Goal: Task Accomplishment & Management: Manage account settings

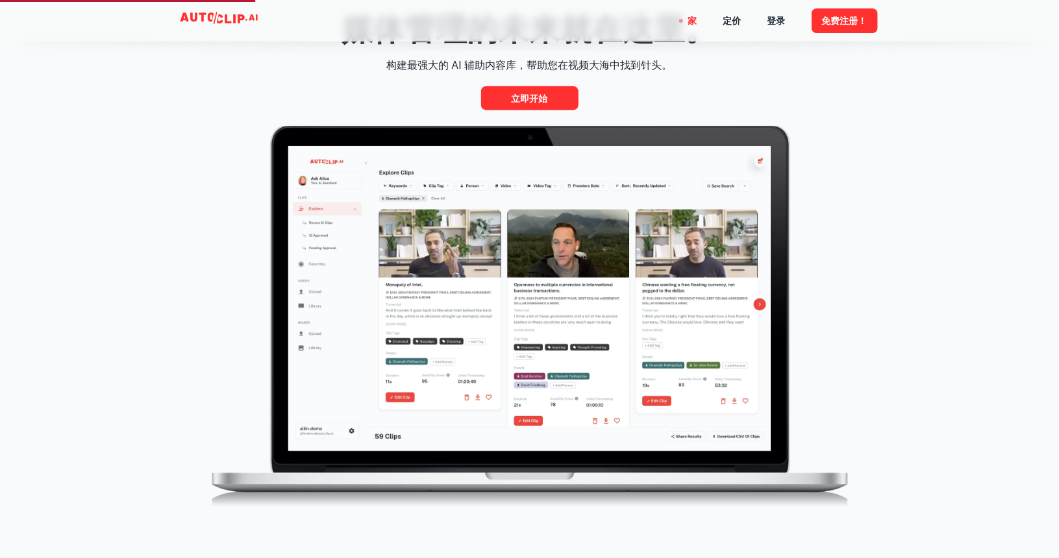
scroll to position [714, 0]
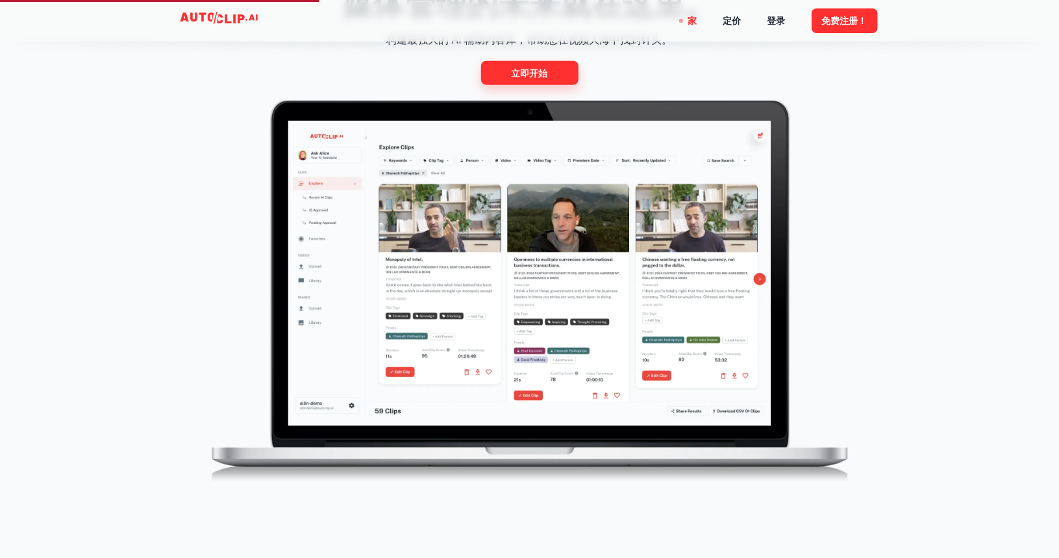
click at [529, 81] on font "立即开始" at bounding box center [530, 73] width 36 height 16
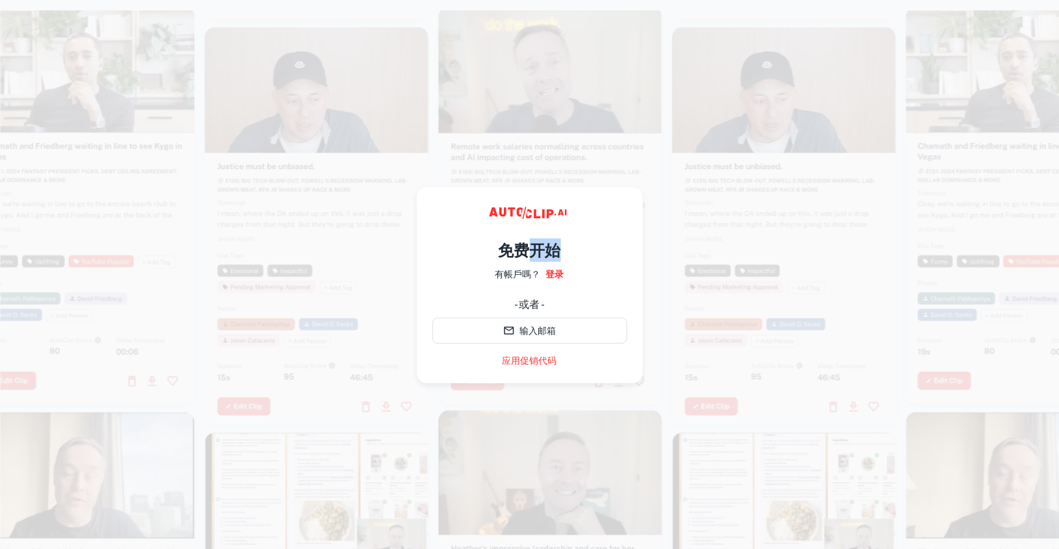
drag, startPoint x: 525, startPoint y: 249, endPoint x: 584, endPoint y: 251, distance: 59.1
click at [582, 251] on div "免费开始 有帳戶嗎？ 登录 - 或者 - 输入邮箱 应用促销代码" at bounding box center [529, 298] width 195 height 140
click at [584, 251] on div "免费开始 有帳戶嗎？ 登录 - 或者 - 输入邮箱 应用促销代码" at bounding box center [529, 298] width 195 height 140
click at [558, 267] on link "登录" at bounding box center [555, 274] width 18 height 14
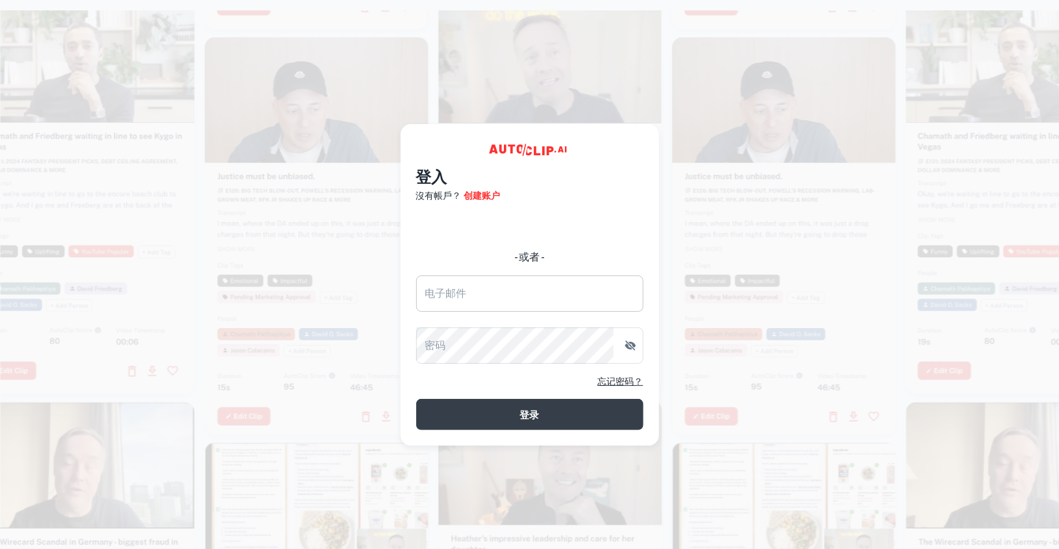
click at [490, 299] on input "电子邮件" at bounding box center [529, 293] width 227 height 36
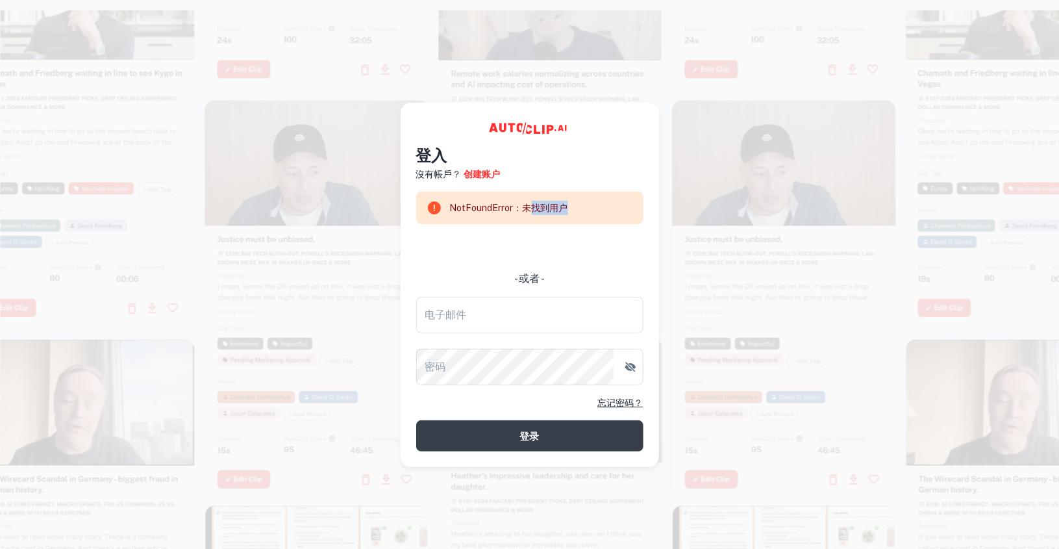
drag, startPoint x: 556, startPoint y: 216, endPoint x: 616, endPoint y: 233, distance: 62.9
click at [599, 221] on div "NotFoundError：未找到用户" at bounding box center [529, 208] width 227 height 32
drag, startPoint x: 495, startPoint y: 288, endPoint x: 528, endPoint y: 296, distance: 34.0
click at [502, 288] on form "NotFoundError：未找到用户 - 或者 - 电子邮件 电子邮件 密码 密码 忘记密码？ 登录" at bounding box center [529, 322] width 227 height 260
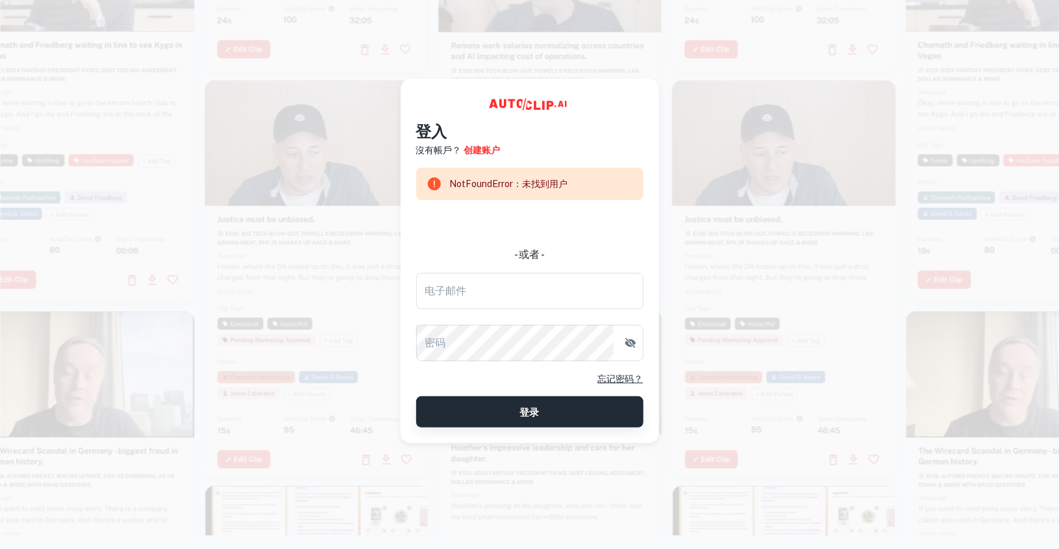
scroll to position [26, 0]
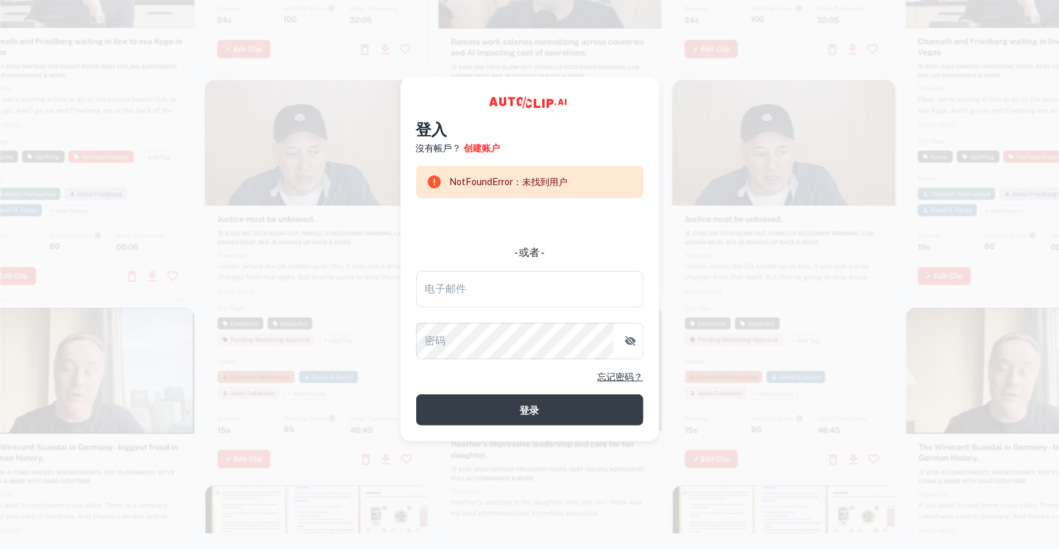
drag, startPoint x: 880, startPoint y: 391, endPoint x: 821, endPoint y: 345, distance: 74.9
click at [880, 390] on div at bounding box center [784, 278] width 223 height 397
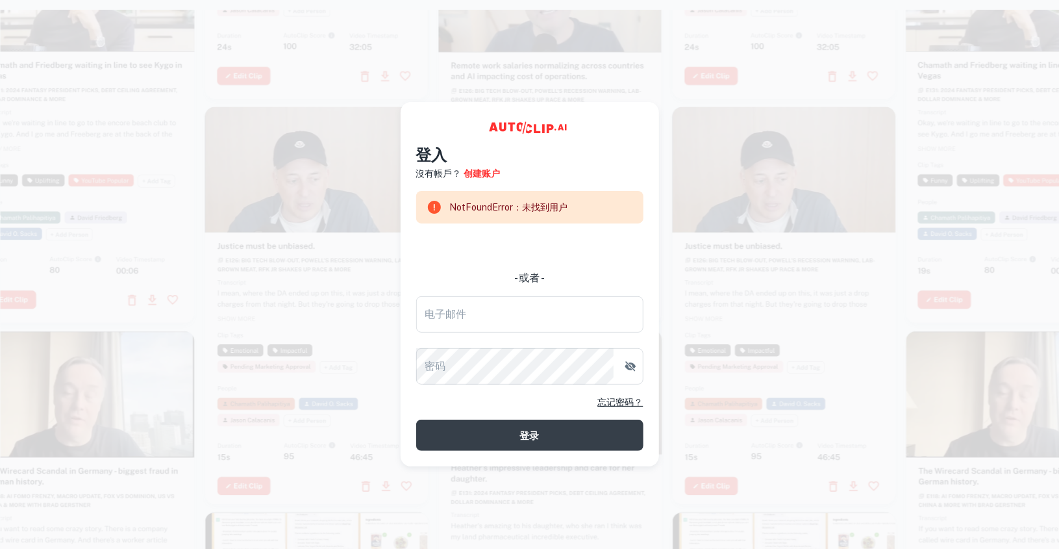
scroll to position [0, 0]
drag, startPoint x: 836, startPoint y: 86, endPoint x: 784, endPoint y: 101, distance: 54.2
click at [414, 124] on div "登入 沒有帳戶？ 创建账户 NotFoundError：未找到用户 - 或者 - 电子邮件 电子邮件 密码 密码 忘记密码？ 登录" at bounding box center [530, 285] width 258 height 364
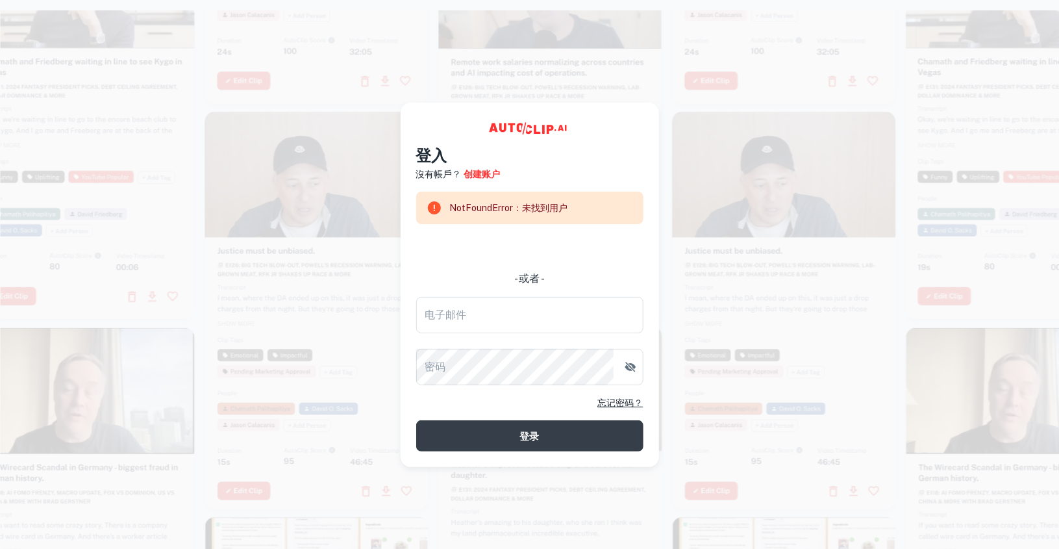
click at [427, 114] on div "登入 沒有帳戶？ 创建账户 NotFoundError：未找到用户 - 或者 - 电子邮件 电子邮件 密码 密码 忘记密码？ 登录" at bounding box center [530, 285] width 258 height 364
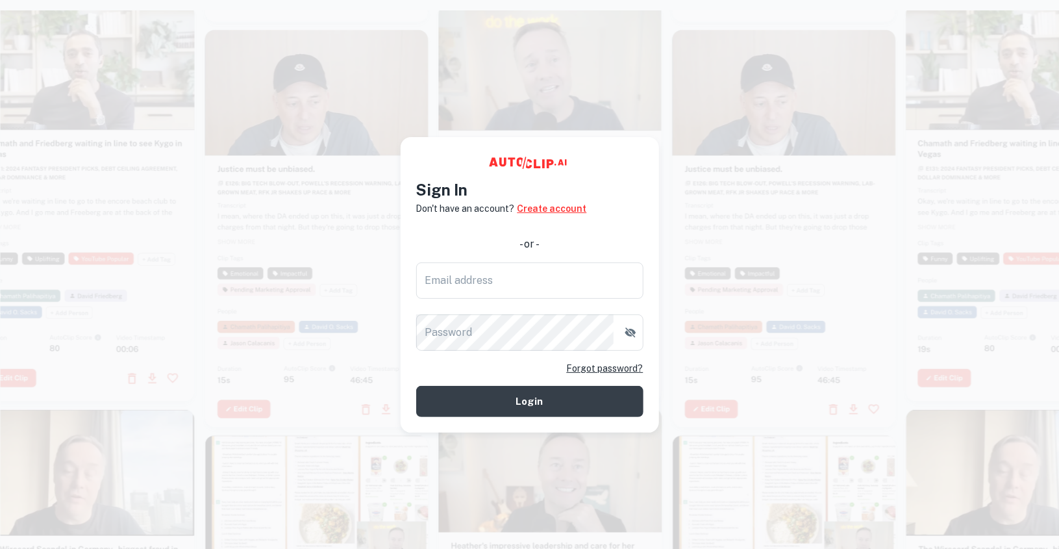
click at [560, 202] on link "Create account" at bounding box center [551, 208] width 69 height 14
